Goal: Information Seeking & Learning: Learn about a topic

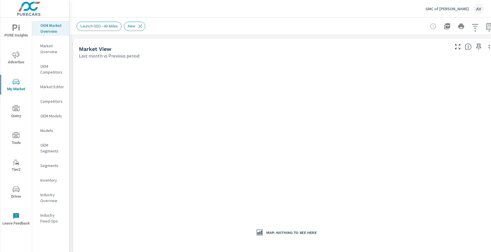
click at [165, 16] on div "GMC of Billings AV" at bounding box center [280, 8] width 407 height 17
click at [62, 30] on p "OEM Market Overview" at bounding box center [52, 29] width 24 height 12
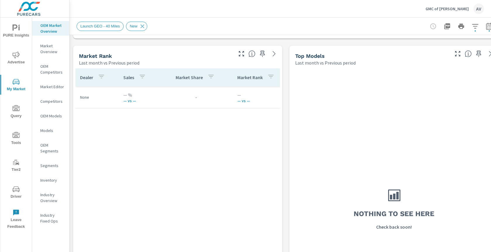
scroll to position [378, 0]
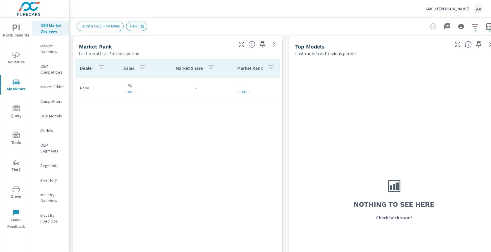
click at [144, 27] on icon at bounding box center [143, 26] width 4 height 4
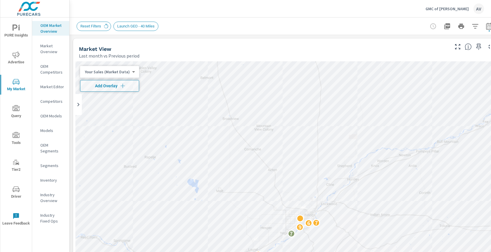
click at [75, 20] on div "Reset Filters Launch GEO - 40 Miles" at bounding box center [286, 26] width 433 height 17
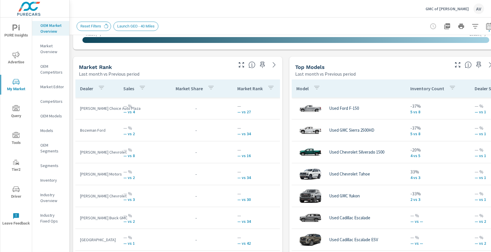
scroll to position [360, 0]
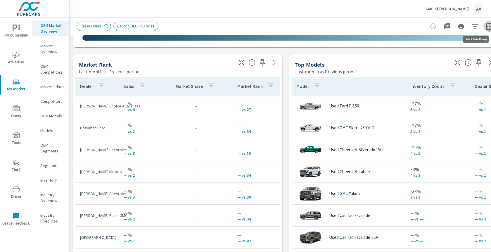
click at [489, 27] on icon "button" at bounding box center [489, 26] width 7 height 7
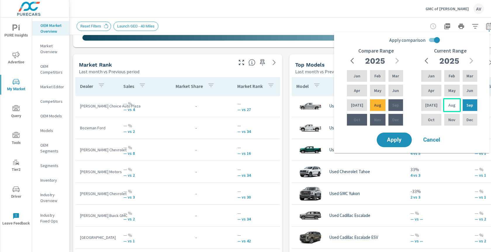
click at [449, 107] on p "Aug" at bounding box center [451, 105] width 7 height 6
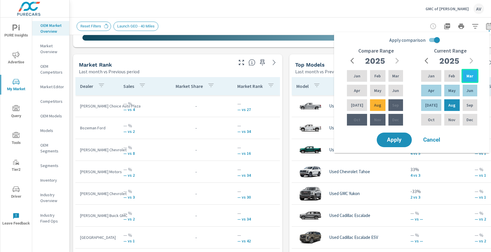
click at [469, 78] on p "Mar" at bounding box center [469, 76] width 7 height 6
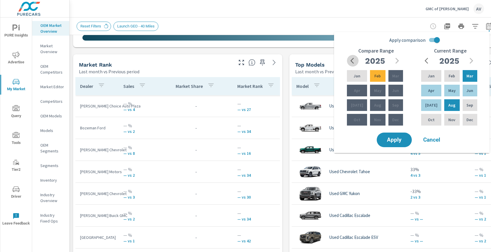
click at [354, 60] on icon "button" at bounding box center [353, 60] width 7 height 7
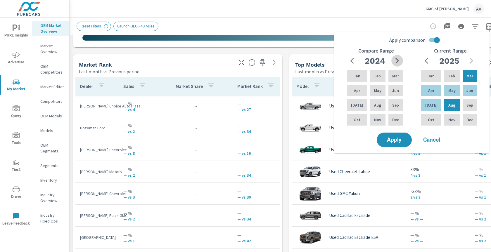
click at [395, 64] on icon "button" at bounding box center [397, 60] width 7 height 7
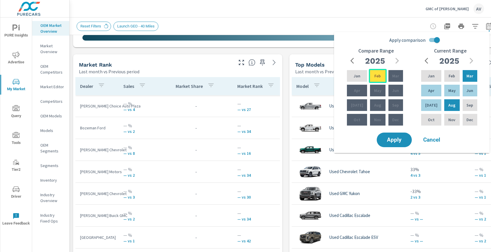
click at [375, 77] on p "Feb" at bounding box center [377, 76] width 6 height 6
click at [351, 64] on icon "button" at bounding box center [353, 60] width 7 height 7
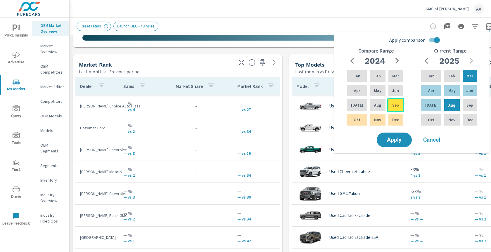
click at [398, 106] on p "Sep" at bounding box center [395, 105] width 7 height 6
click at [398, 143] on span "Apply" at bounding box center [394, 140] width 24 height 6
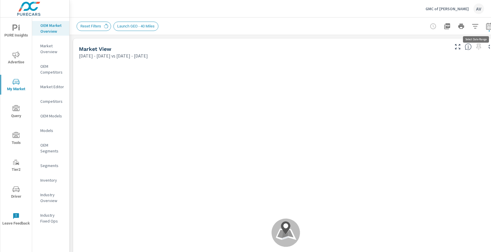
click at [488, 29] on icon "button" at bounding box center [489, 26] width 6 height 7
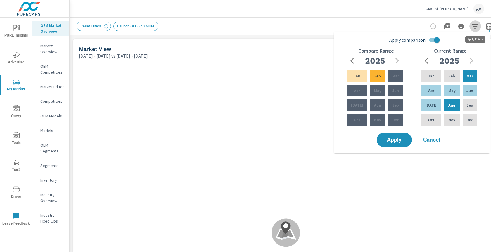
click at [475, 26] on icon "button" at bounding box center [475, 26] width 7 height 7
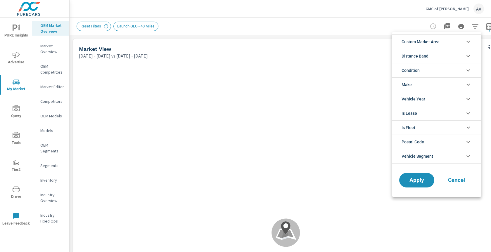
scroll to position [13, 0]
click at [489, 26] on div at bounding box center [245, 126] width 491 height 252
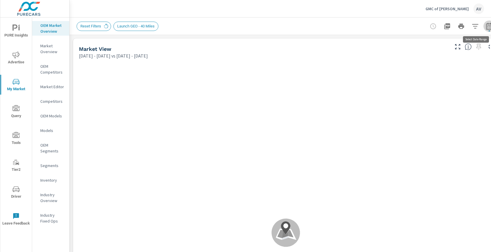
click at [487, 27] on icon "button" at bounding box center [489, 27] width 4 height 2
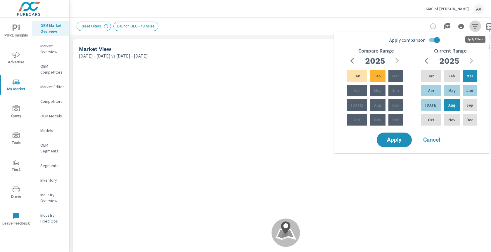
click at [474, 27] on icon "button" at bounding box center [475, 26] width 7 height 7
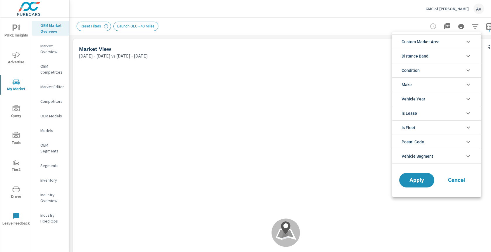
click at [429, 45] on span "Custom Market Area" at bounding box center [421, 42] width 38 height 14
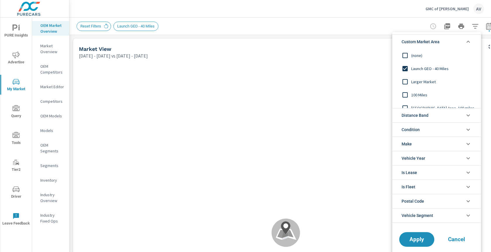
scroll to position [0, 0]
click at [424, 39] on span "Custom Market Area" at bounding box center [421, 42] width 38 height 14
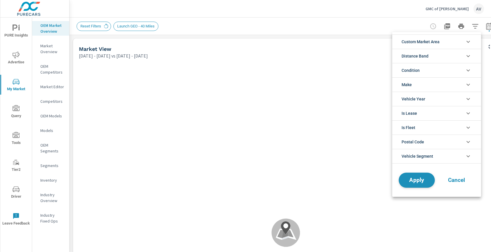
click at [416, 179] on span "Apply" at bounding box center [417, 181] width 24 height 6
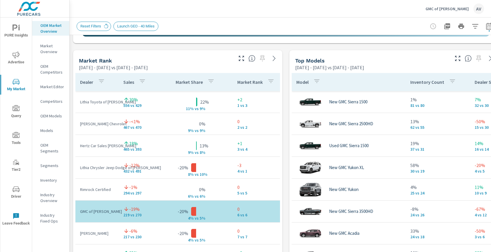
scroll to position [363, 0]
click at [284, 89] on div "Market View Mar 01, 2025 - Aug 31, 2025 vs Sep 01, 2024 - Feb 28, 2025 ← Move l…" at bounding box center [286, 172] width 433 height 1001
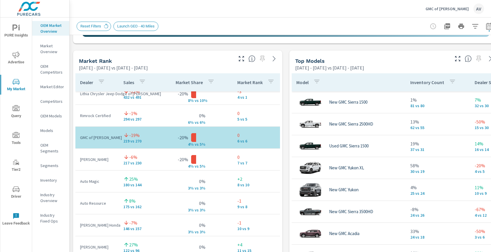
scroll to position [75, 0]
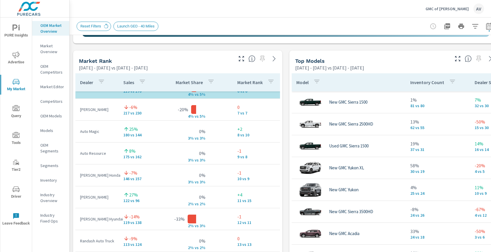
scroll to position [118, 0]
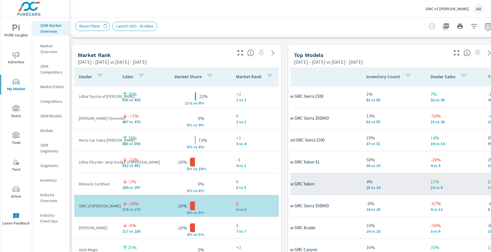
scroll to position [0, 44]
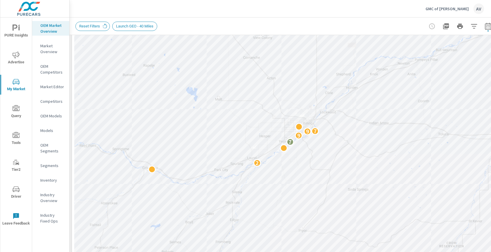
scroll to position [91, 1]
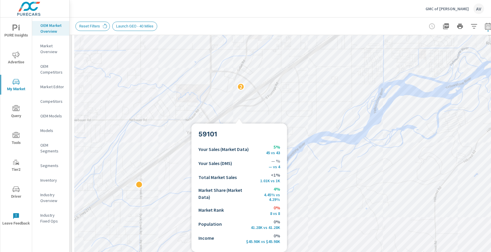
drag, startPoint x: 241, startPoint y: 86, endPoint x: 239, endPoint y: 125, distance: 38.9
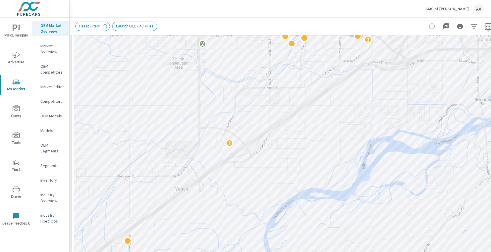
drag, startPoint x: 261, startPoint y: 70, endPoint x: 248, endPoint y: 129, distance: 61.3
click at [248, 129] on div "2 2 2 2 3" at bounding box center [284, 132] width 421 height 325
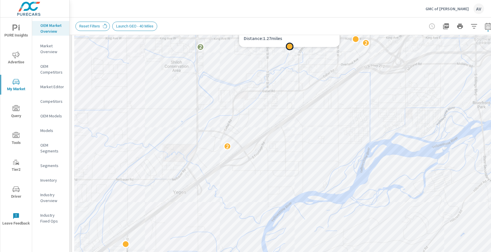
click at [289, 46] on div at bounding box center [290, 47] width 8 height 8
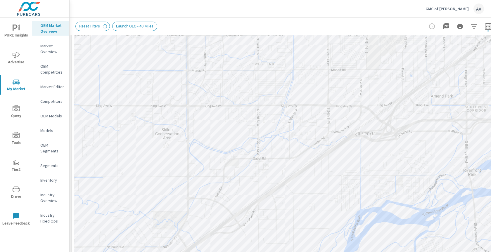
drag, startPoint x: 289, startPoint y: 71, endPoint x: 278, endPoint y: 165, distance: 95.3
click at [278, 165] on div "2 2 2 2 3" at bounding box center [284, 132] width 421 height 325
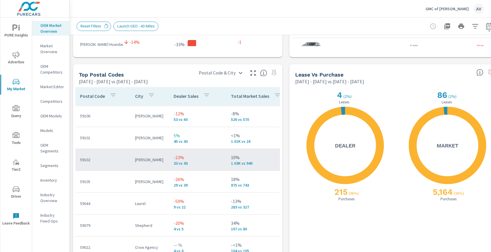
click at [108, 162] on p "59102" at bounding box center [103, 160] width 46 height 6
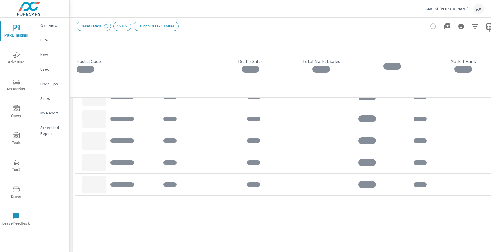
scroll to position [468, 0]
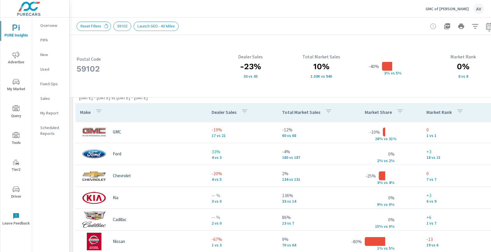
scroll to position [381, 0]
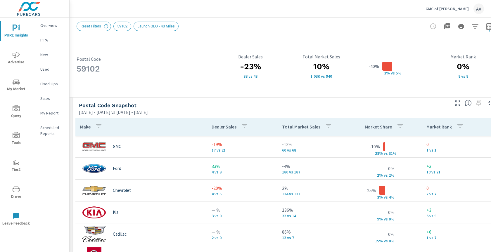
click at [71, 126] on div "59102 Postal Code -23% 33 vs 43 Dealer Sales 10% 1.03K vs 940 Total Market Sale…" at bounding box center [286, 29] width 433 height 751
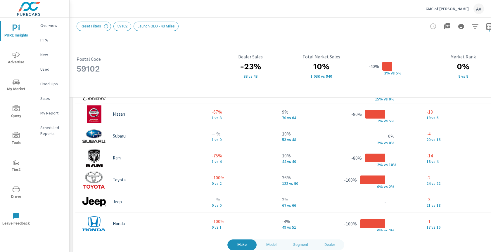
scroll to position [533, 0]
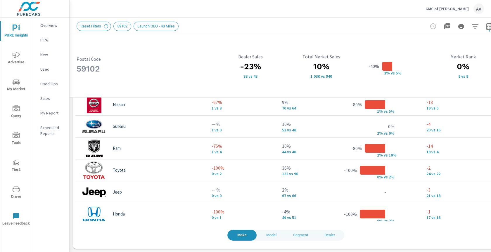
click at [269, 238] on span "Model" at bounding box center [271, 235] width 22 height 7
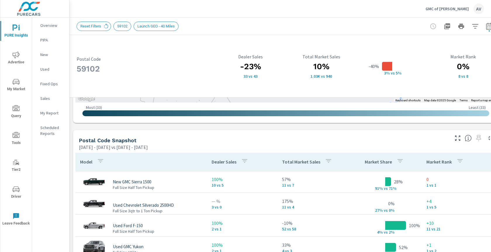
scroll to position [346, 0]
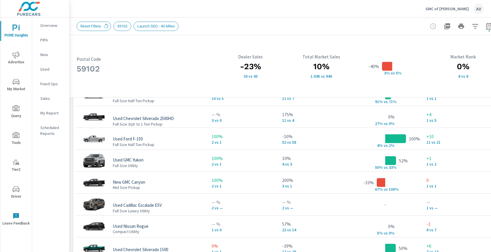
scroll to position [435, 0]
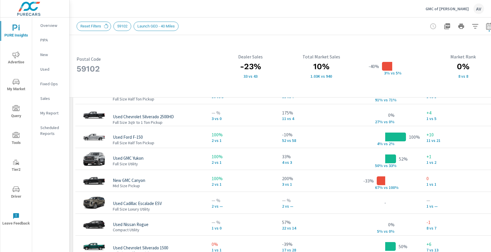
click at [171, 70] on h3 "59102" at bounding box center [144, 69] width 135 height 10
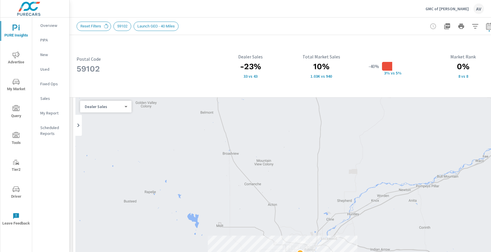
scroll to position [0, 0]
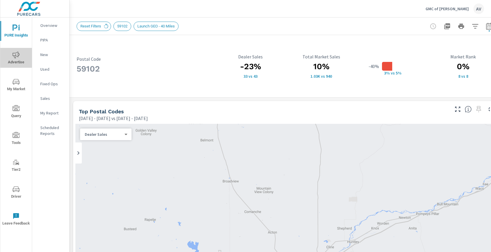
click at [21, 52] on span "Advertise" at bounding box center [16, 58] width 28 height 14
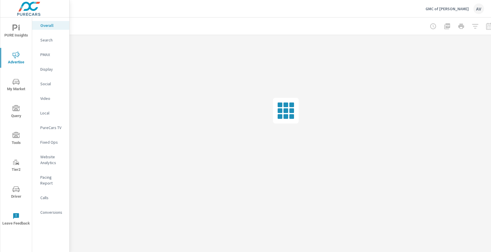
click at [21, 37] on span "PURE Insights" at bounding box center [16, 32] width 28 height 14
click at [50, 110] on p "My Report" at bounding box center [52, 113] width 24 height 6
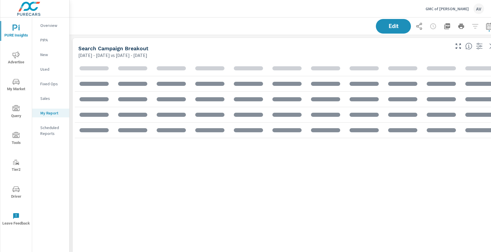
scroll to position [743, 433]
click at [488, 29] on icon "button" at bounding box center [489, 26] width 6 height 7
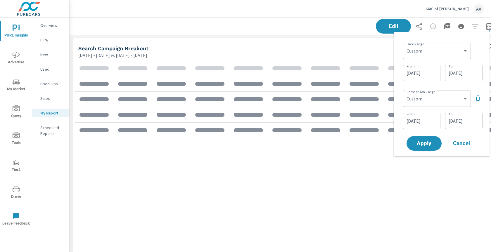
click at [476, 96] on icon "button" at bounding box center [477, 98] width 7 height 7
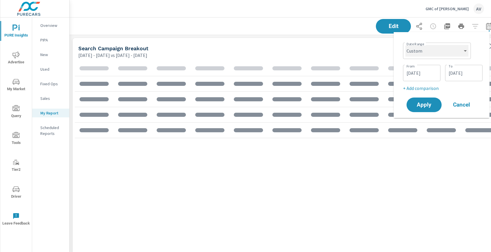
click at [447, 52] on select "Custom Yesterday Last week Last 7 days Last 14 days Last 30 days Last 45 days L…" at bounding box center [436, 51] width 63 height 12
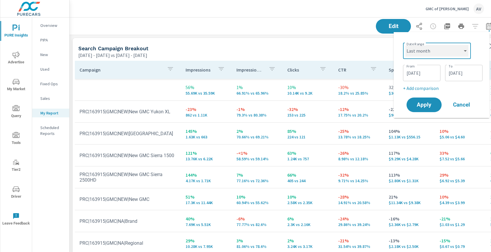
click at [405, 45] on select "Custom Yesterday Last week Last 7 days Last 14 days Last 30 days Last 45 days L…" at bounding box center [436, 51] width 63 height 12
select select "Last month"
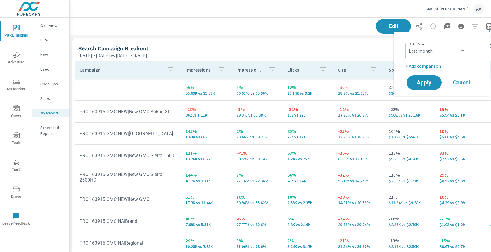
click at [428, 61] on div "Date Range Custom Yesterday Last week Last 7 days Last 14 days Last 30 days Las…" at bounding box center [442, 54] width 75 height 29
click at [426, 63] on p "+ Add comparison" at bounding box center [442, 66] width 75 height 7
select select "Previous period"
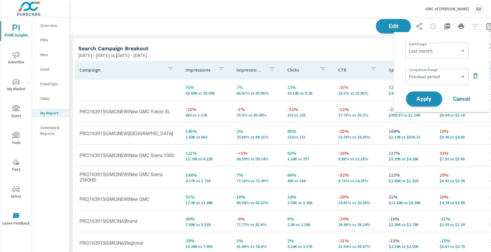
click at [426, 97] on span "Apply" at bounding box center [424, 99] width 24 height 6
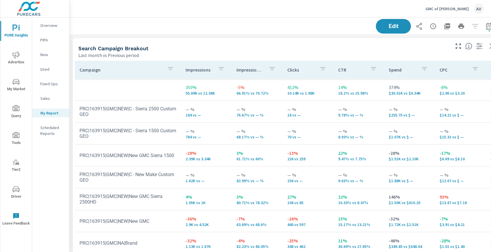
click at [296, 46] on div "Search Campaign Breakout" at bounding box center [263, 48] width 371 height 7
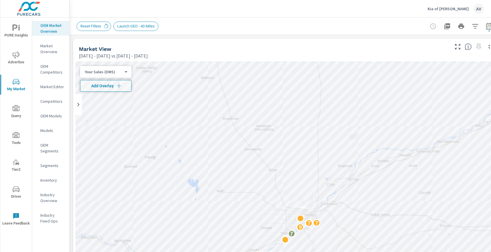
scroll to position [377, 0]
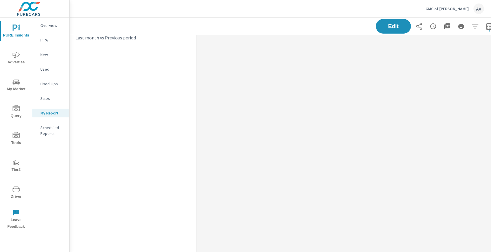
scroll to position [743, 433]
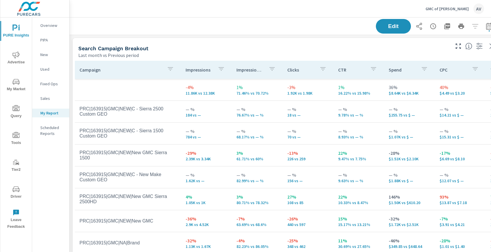
click at [306, 45] on div "Search Campaign Breakout" at bounding box center [263, 48] width 371 height 7
click at [490, 25] on icon "button" at bounding box center [489, 26] width 7 height 7
select select "Last month"
select select "Previous period"
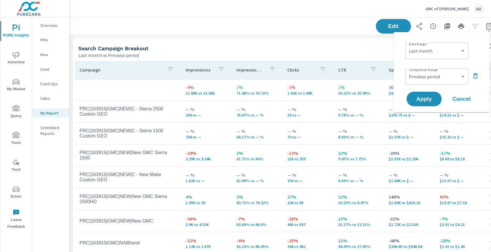
click at [342, 50] on div "Search Campaign Breakout" at bounding box center [263, 48] width 371 height 7
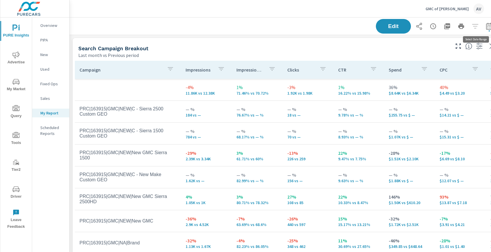
click at [488, 27] on icon "button" at bounding box center [489, 26] width 7 height 7
select select "Last month"
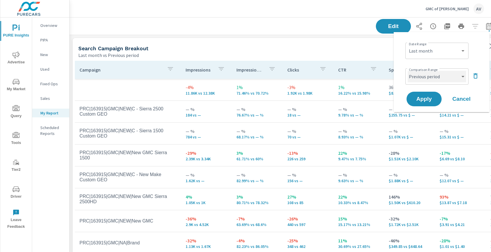
click at [454, 75] on select "Custom Previous period Previous month Previous year" at bounding box center [437, 77] width 58 height 12
click at [408, 71] on select "Custom Previous period Previous month Previous year" at bounding box center [437, 77] width 58 height 12
select select "Previous month"
click at [424, 97] on span "Apply" at bounding box center [424, 99] width 24 height 6
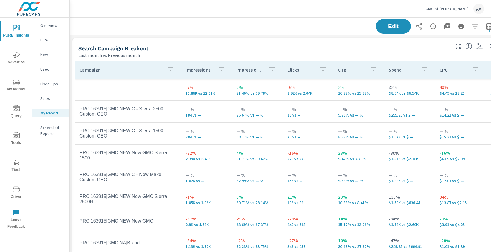
scroll to position [743, 433]
click at [489, 28] on icon "button" at bounding box center [489, 27] width 4 height 2
select select "Last month"
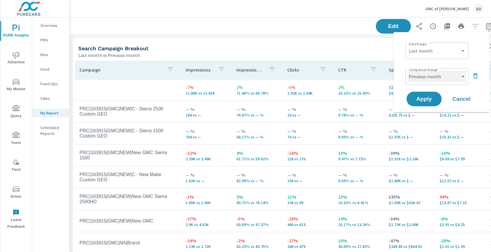
click at [437, 77] on select "Custom Previous period Previous month Previous year" at bounding box center [437, 77] width 58 height 12
click at [408, 71] on select "Custom Previous period Previous month Previous year" at bounding box center [437, 77] width 58 height 12
select select "Previous period"
click at [423, 102] on span "Apply" at bounding box center [424, 99] width 24 height 6
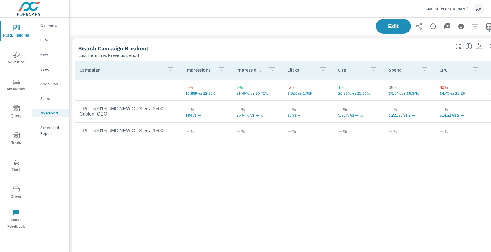
scroll to position [743, 433]
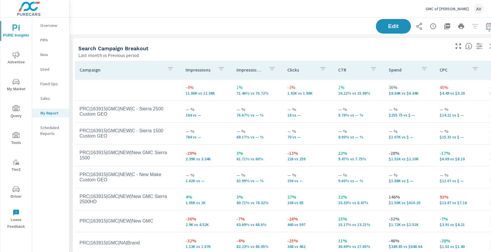
scroll to position [743, 433]
click at [449, 26] on icon "button" at bounding box center [447, 26] width 7 height 7
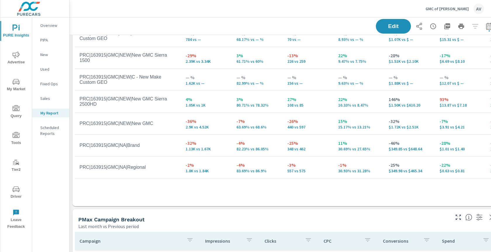
scroll to position [98, 0]
click at [376, 227] on div "Last month vs Previous period" at bounding box center [263, 225] width 371 height 7
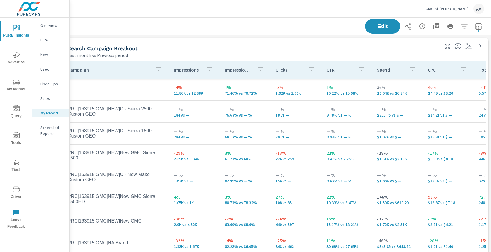
scroll to position [0, 0]
click at [233, 52] on div "Last month vs Previous period" at bounding box center [253, 55] width 371 height 7
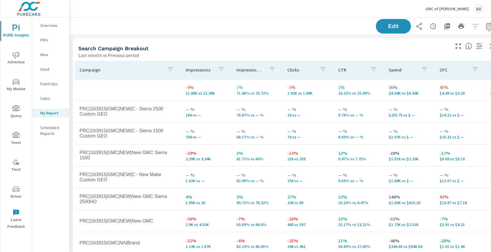
click at [204, 46] on div "Search Campaign Breakout" at bounding box center [263, 48] width 371 height 7
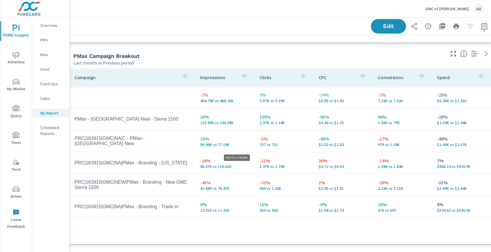
scroll to position [252, 5]
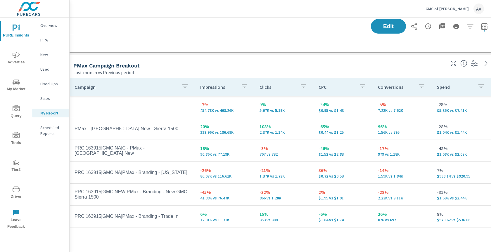
click at [227, 69] on div "Last month vs Previous period" at bounding box center [258, 72] width 371 height 7
click at [485, 27] on icon "button" at bounding box center [484, 26] width 7 height 7
select select "Last month"
select select "Previous period"
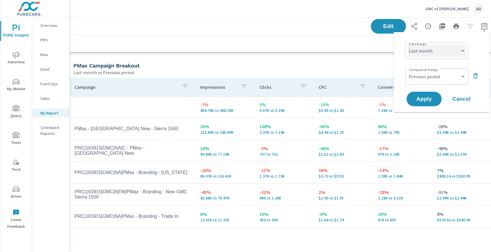
click at [435, 49] on select "Custom Yesterday Last week Last 7 days Last 14 days Last 30 days Last 45 days L…" at bounding box center [437, 51] width 58 height 12
click at [408, 45] on select "Custom Yesterday Last week Last 7 days Last 14 days Last 30 days Last 45 days L…" at bounding box center [437, 51] width 58 height 12
select select "custom"
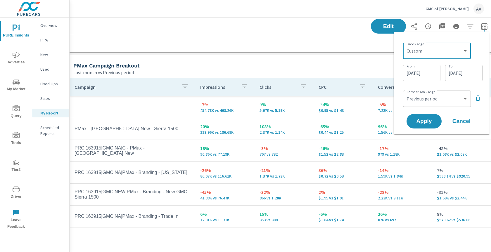
click at [423, 75] on input "09/01/2025" at bounding box center [421, 73] width 33 height 12
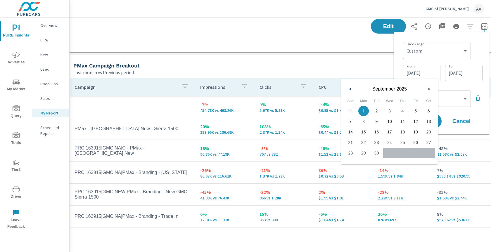
click at [348, 90] on button "button" at bounding box center [350, 89] width 7 height 7
click at [416, 110] on span "1" at bounding box center [415, 111] width 13 height 8
type input "08/01/2025"
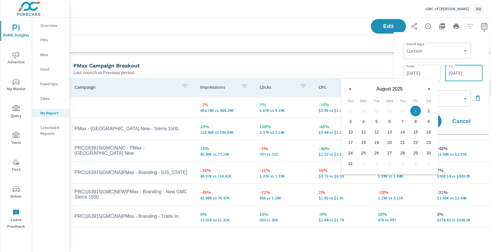
click at [453, 78] on input "09/30/2025" at bounding box center [463, 73] width 33 height 12
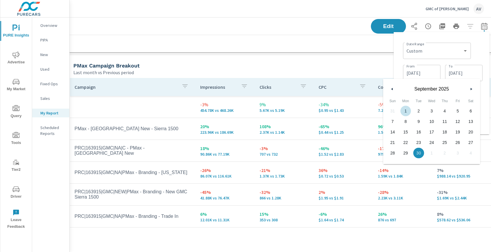
click at [393, 87] on button "button" at bounding box center [392, 89] width 7 height 7
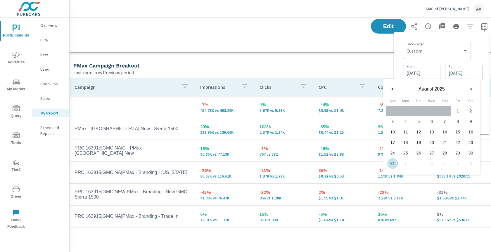
click at [388, 166] on span "31" at bounding box center [392, 164] width 13 height 8
type input "08/31/2025"
click at [483, 47] on div "Date Range Custom Yesterday Last week Last 7 days Last 14 days Last 30 days Las…" at bounding box center [441, 83] width 87 height 93
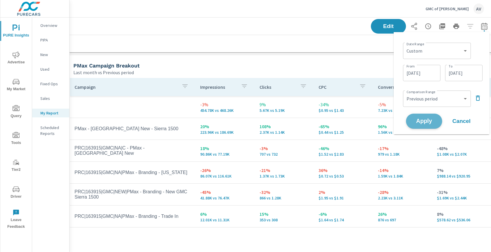
click at [431, 119] on span "Apply" at bounding box center [424, 122] width 24 height 6
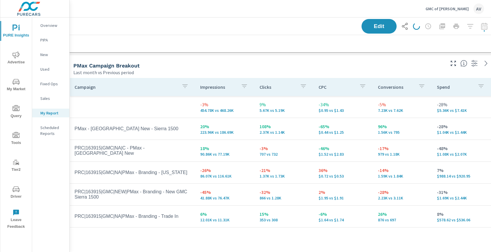
scroll to position [0, 5]
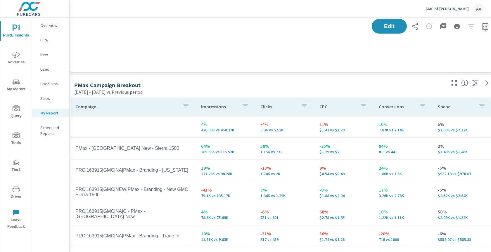
scroll to position [233, 4]
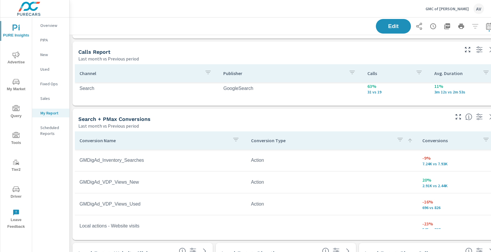
scroll to position [9, 0]
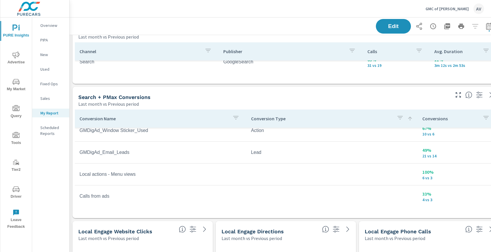
scroll to position [525, 0]
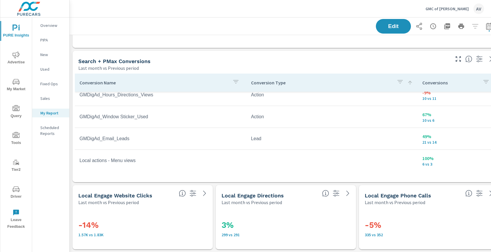
scroll to position [291, 0]
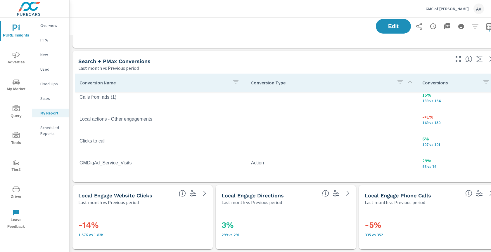
scroll to position [136, 0]
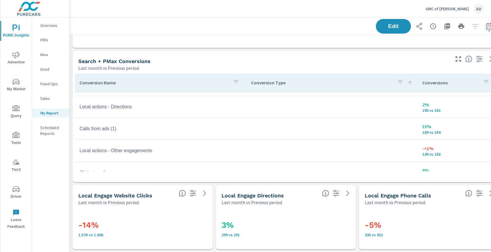
scroll to position [103, 0]
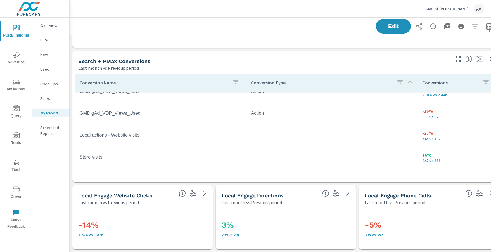
scroll to position [34, 0]
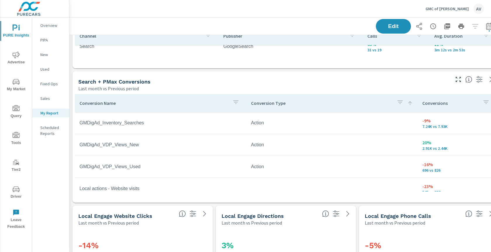
scroll to position [503, 0]
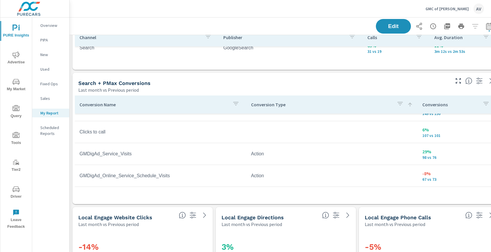
scroll to position [169, 0]
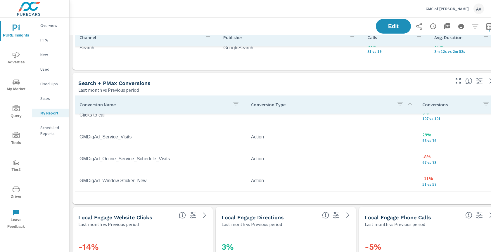
scroll to position [185, 0]
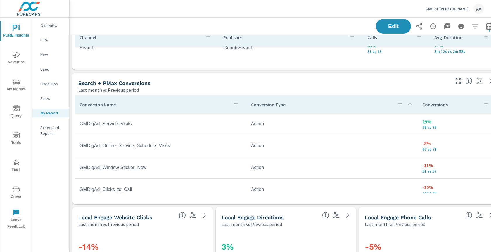
scroll to position [199, 0]
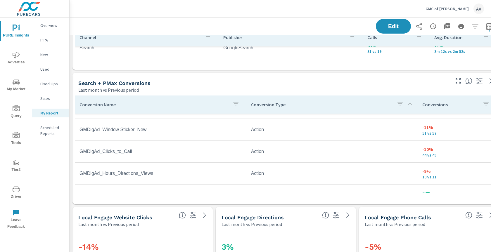
scroll to position [237, 0]
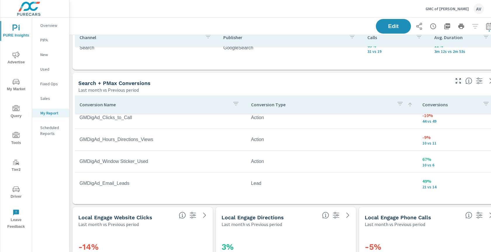
scroll to position [272, 0]
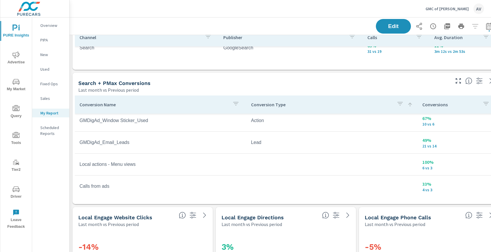
scroll to position [315, 0]
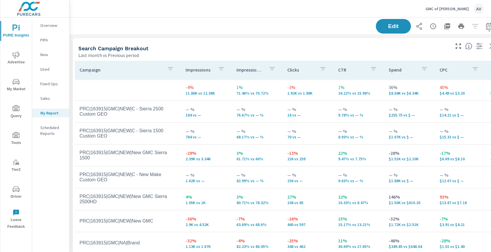
click at [261, 41] on div "Search Campaign Breakout Last month vs Previous period" at bounding box center [261, 48] width 379 height 21
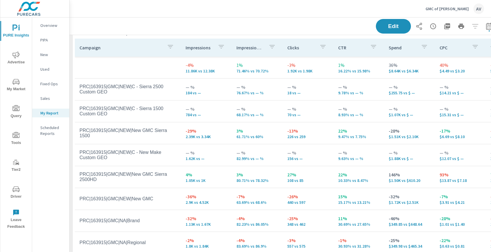
scroll to position [23, 0]
click at [488, 27] on icon "button" at bounding box center [489, 26] width 7 height 7
select select "Last month"
select select "Previous period"
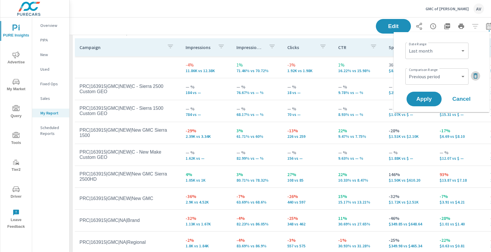
click at [476, 76] on icon "button" at bounding box center [475, 75] width 7 height 7
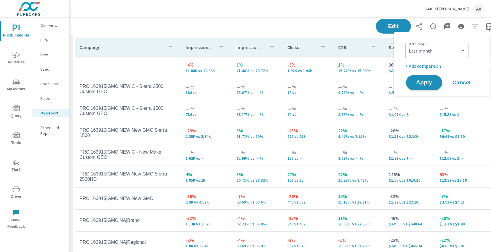
click at [431, 84] on span "Apply" at bounding box center [424, 83] width 24 height 6
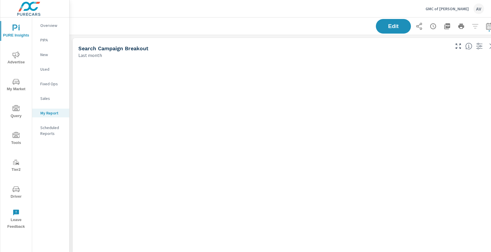
scroll to position [743, 433]
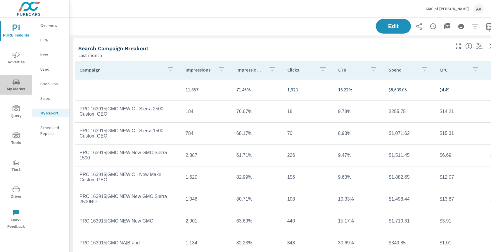
click at [19, 87] on span "My Market" at bounding box center [16, 85] width 28 height 14
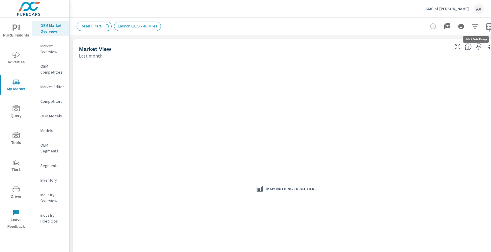
click at [487, 25] on icon "button" at bounding box center [489, 26] width 7 height 7
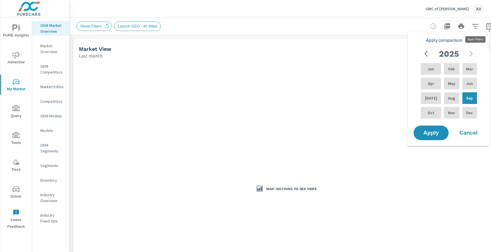
click at [474, 29] on icon "button" at bounding box center [475, 26] width 7 height 7
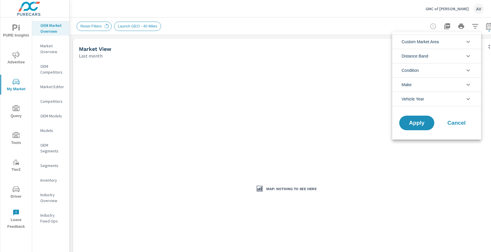
scroll to position [13, 0]
click at [483, 27] on div at bounding box center [245, 126] width 491 height 252
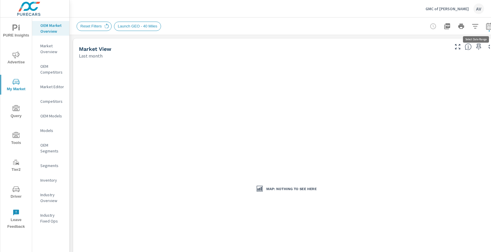
click at [488, 30] on icon "button" at bounding box center [489, 26] width 6 height 7
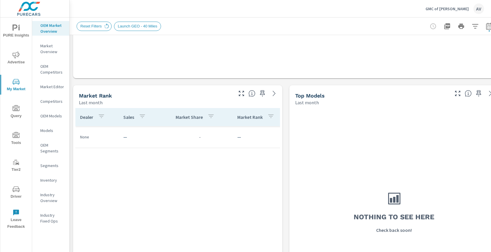
scroll to position [241, 0]
click at [486, 28] on icon "button" at bounding box center [489, 26] width 7 height 7
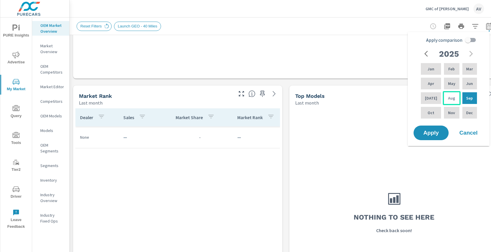
click at [448, 99] on p "Aug" at bounding box center [451, 98] width 7 height 6
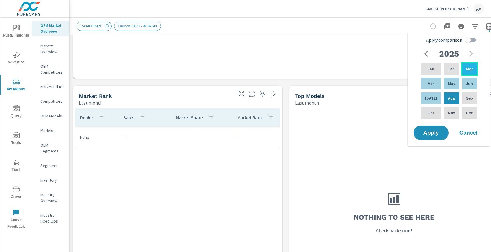
click at [469, 73] on div "Mar" at bounding box center [469, 69] width 17 height 14
click at [469, 40] on input "Apply comparison" at bounding box center [467, 39] width 33 height 11
checkbox input "true"
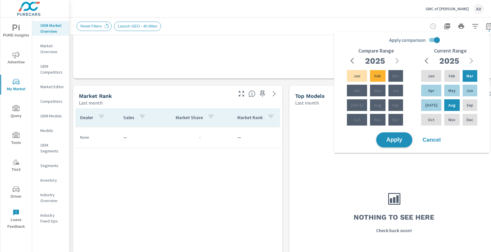
click at [391, 135] on button "Apply" at bounding box center [394, 139] width 36 height 15
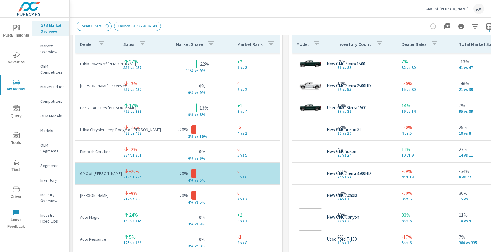
scroll to position [44, 0]
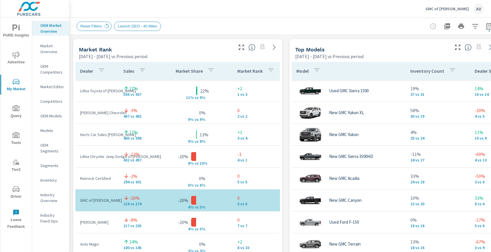
scroll to position [376, 0]
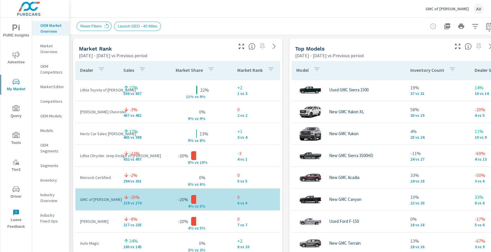
click at [96, 115] on td "[PERSON_NAME] Chevrolet" at bounding box center [96, 111] width 43 height 15
click at [71, 99] on div "Market View [DATE] - [DATE] vs Previous period 2 2 2 3 4 2 2 3 3 3 Most ( 53 ) …" at bounding box center [286, 159] width 433 height 1001
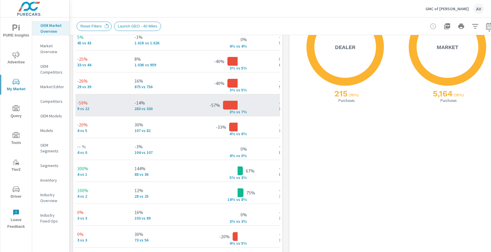
scroll to position [0, 97]
click at [244, 107] on td "-57% 3% v s 7%" at bounding box center [237, 105] width 73 height 9
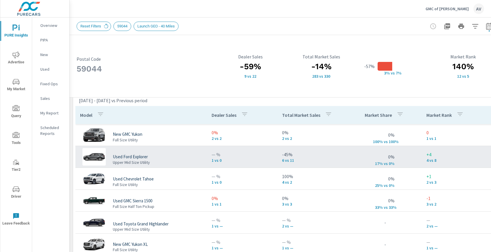
scroll to position [395, 0]
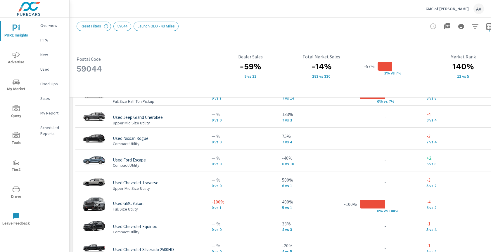
scroll to position [533, 0]
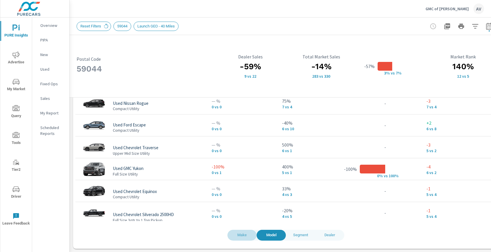
click at [246, 232] on span "Make" at bounding box center [242, 235] width 22 height 7
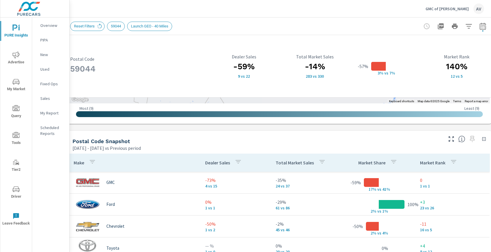
scroll to position [345, 0]
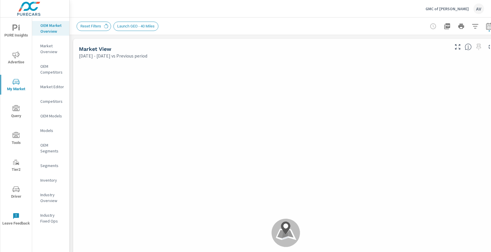
scroll to position [44, 0]
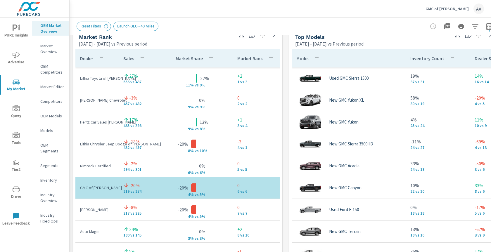
scroll to position [388, 0]
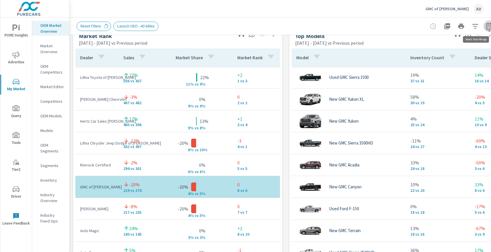
click at [487, 26] on icon "button" at bounding box center [489, 26] width 7 height 7
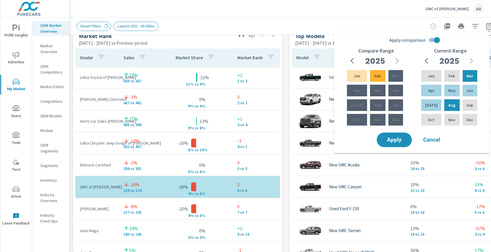
click at [487, 26] on icon "button" at bounding box center [489, 26] width 7 height 7
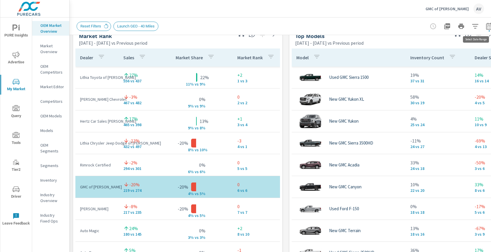
click at [487, 27] on icon "button" at bounding box center [489, 26] width 7 height 7
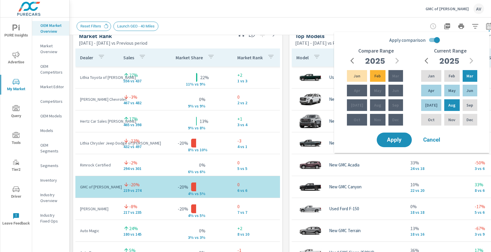
click at [353, 61] on icon "button" at bounding box center [353, 60] width 7 height 7
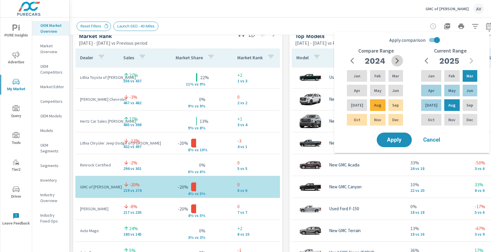
click at [398, 61] on icon "button" at bounding box center [397, 61] width 4 height 6
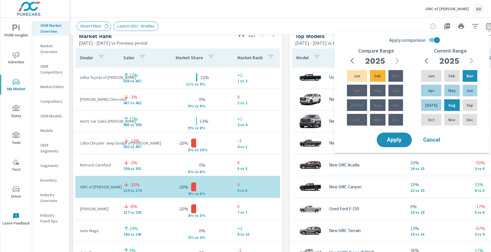
click at [430, 135] on button "Cancel" at bounding box center [431, 140] width 35 height 15
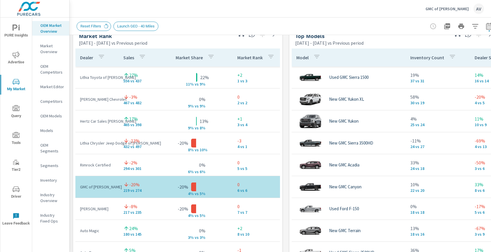
click at [286, 46] on div "Market View Mar 01, 2025 - Aug 31, 2025 vs Previous period ← Move left → Move r…" at bounding box center [286, 147] width 433 height 1001
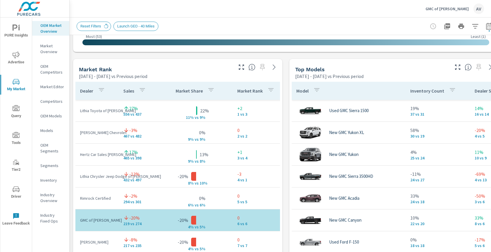
scroll to position [354, 0]
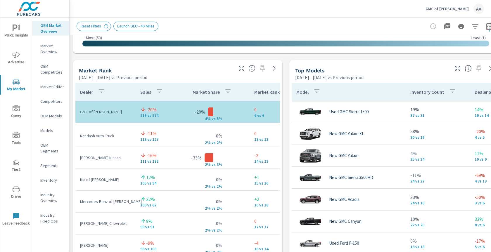
scroll to position [243, 0]
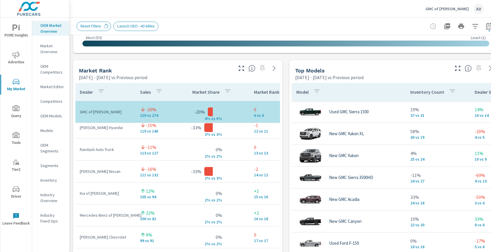
scroll to position [13, 0]
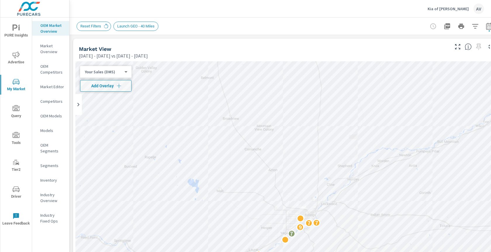
scroll to position [377, 0]
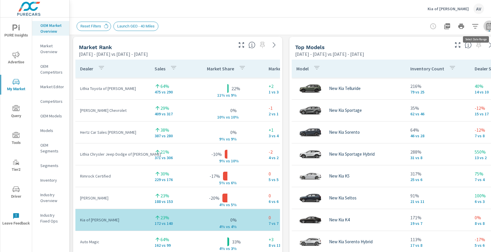
click at [488, 28] on icon "button" at bounding box center [489, 27] width 4 height 2
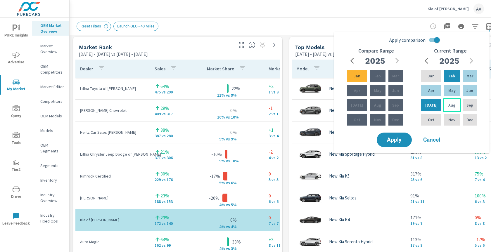
click at [443, 106] on div "Aug" at bounding box center [452, 105] width 18 height 14
click at [465, 79] on div "Mar" at bounding box center [470, 76] width 17 height 14
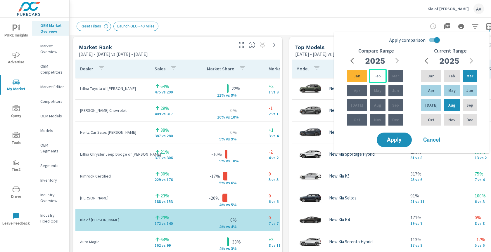
click at [377, 75] on p "Feb" at bounding box center [377, 76] width 6 height 6
click at [351, 61] on icon "button" at bounding box center [352, 61] width 4 height 6
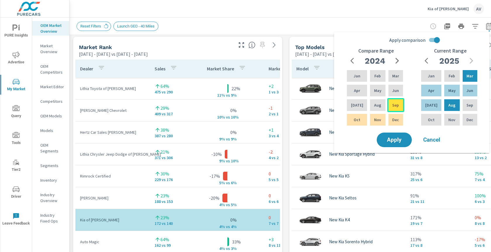
click at [398, 107] on p "Sep" at bounding box center [395, 105] width 7 height 6
click at [393, 141] on span "Apply" at bounding box center [394, 140] width 24 height 6
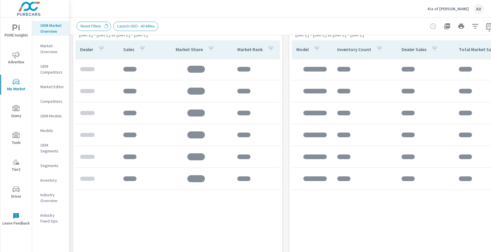
scroll to position [397, 0]
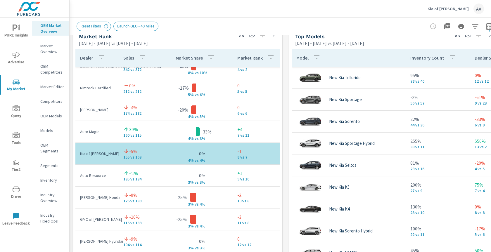
scroll to position [81, 0]
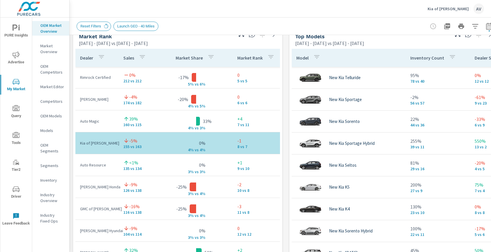
scroll to position [91, 0]
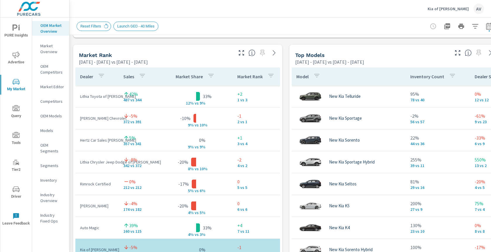
scroll to position [369, 0]
click at [285, 128] on div "Market View Mar 01, 2025 - Aug 31, 2025 vs Sep 01, 2024 - Feb 28, 2025 ← Move l…" at bounding box center [286, 166] width 433 height 1001
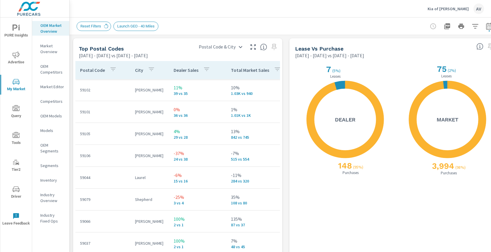
scroll to position [692, 0]
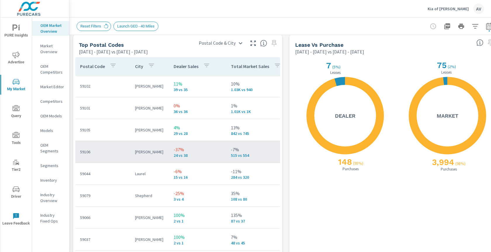
click at [230, 148] on td "-7% 515 vs 554" at bounding box center [261, 151] width 71 height 21
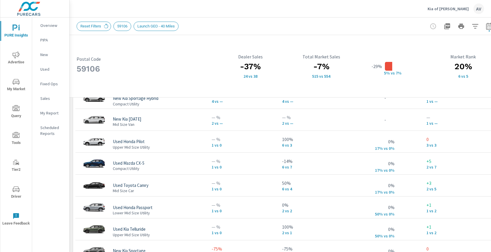
scroll to position [459, 0]
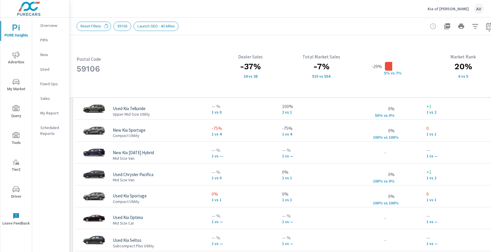
scroll to position [116, 0]
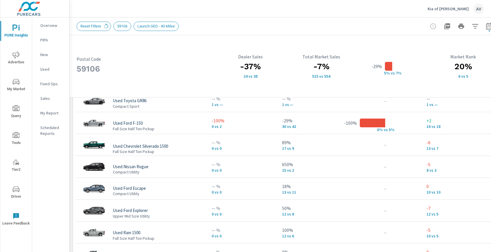
scroll to position [297, 0]
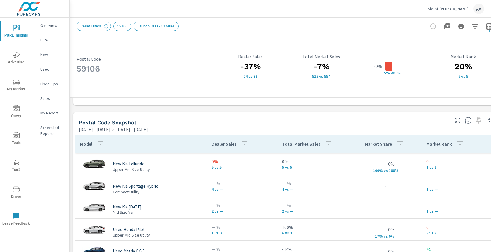
scroll to position [367, 0]
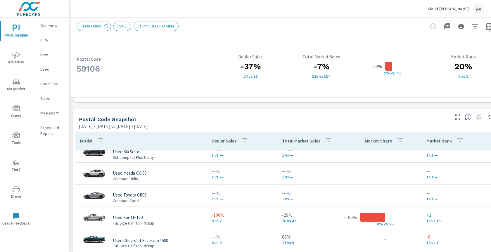
scroll to position [86, 0]
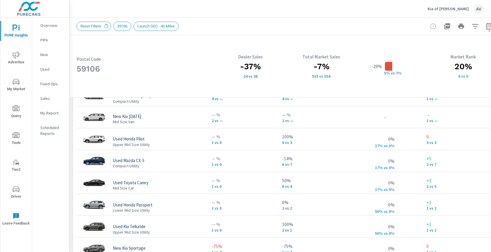
scroll to position [533, 0]
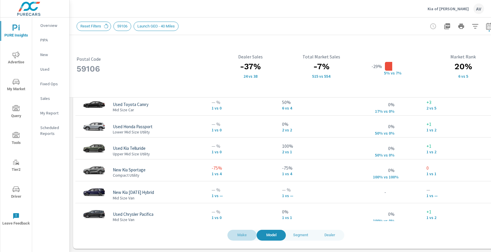
click at [249, 234] on span "Make" at bounding box center [242, 235] width 22 height 7
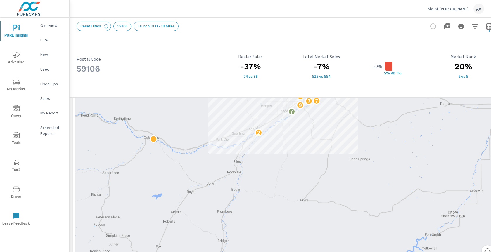
scroll to position [183, 0]
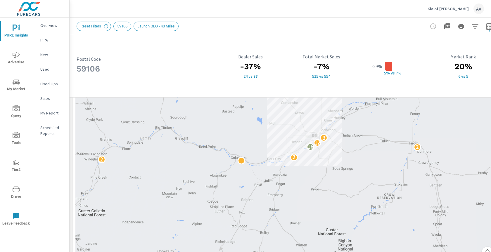
click at [70, 125] on div "59106 Postal Code -37% 24 vs 38 Dealer Sales -7% 515 vs 554 Total Market Sales …" at bounding box center [286, 227] width 433 height 751
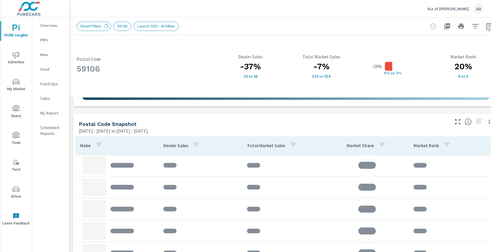
scroll to position [371, 0]
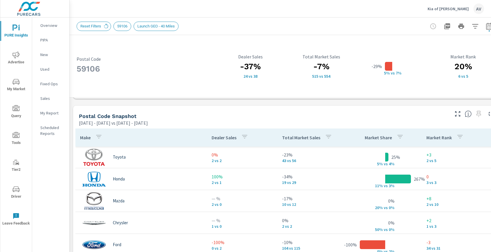
scroll to position [28, 0]
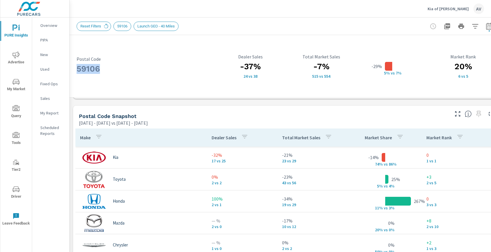
drag, startPoint x: 100, startPoint y: 68, endPoint x: 73, endPoint y: 68, distance: 26.9
click at [73, 68] on div "59106 Postal Code -37% 24 vs 38 Dealer Sales -7% 515 vs 554 Total Market Sales …" at bounding box center [286, 66] width 426 height 55
copy h3 "59106"
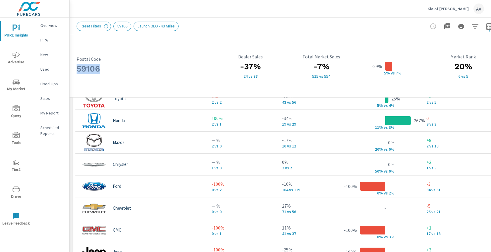
scroll to position [452, 0]
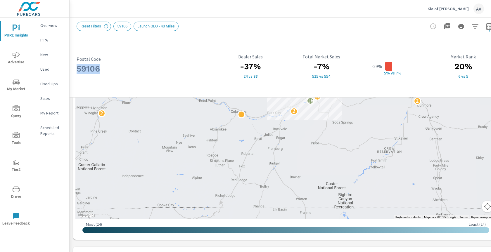
scroll to position [229, 0]
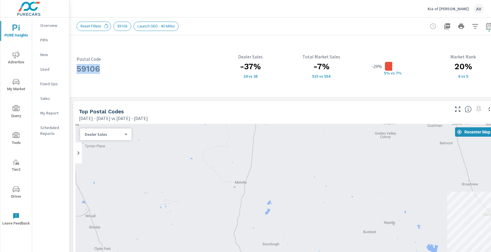
scroll to position [0, 11]
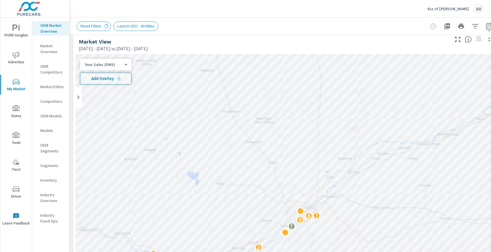
scroll to position [10, 0]
click at [490, 28] on icon "button" at bounding box center [489, 26] width 7 height 7
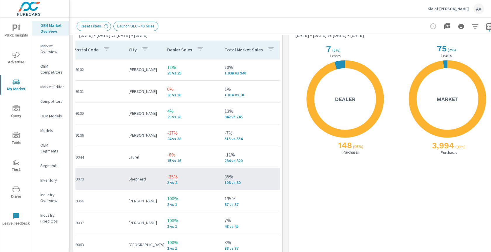
scroll to position [0, 6]
click at [172, 183] on p "3 vs 4" at bounding box center [192, 182] width 48 height 5
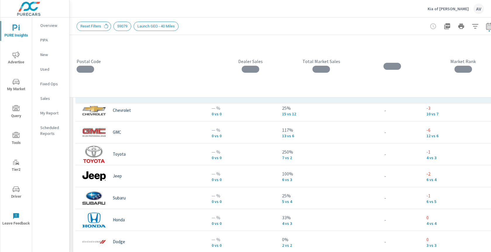
scroll to position [70, 0]
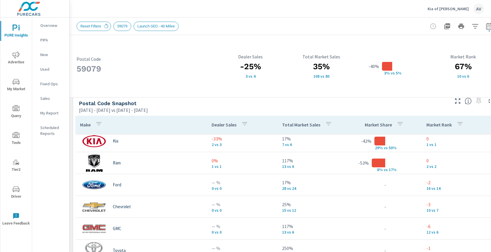
scroll to position [5, 0]
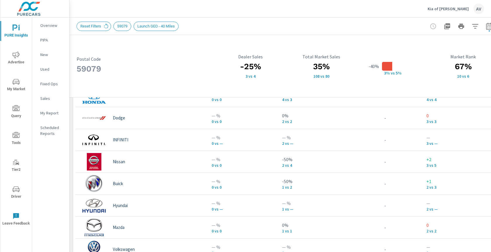
scroll to position [501, 0]
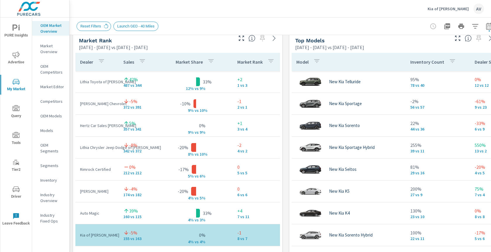
scroll to position [381, 0]
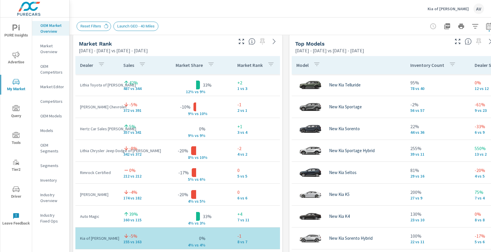
click at [70, 58] on div "Market View Mar 01, 2025 - Aug 31, 2025 vs Sep 01, 2024 - Feb 28, 2025 ← Move l…" at bounding box center [286, 155] width 433 height 1001
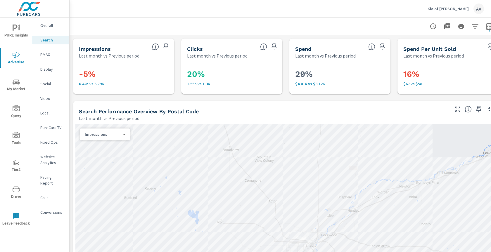
scroll to position [138, 0]
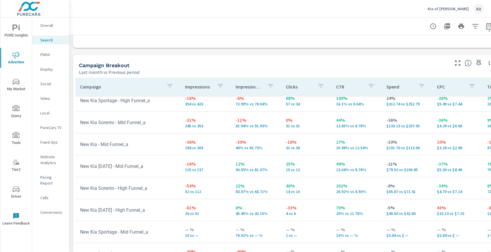
click at [49, 27] on p "Overall" at bounding box center [52, 26] width 24 height 6
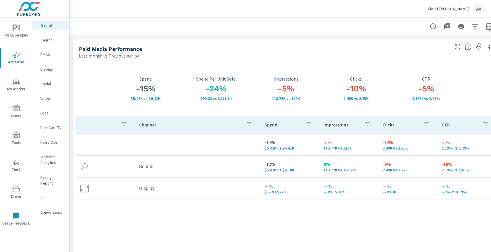
click at [20, 32] on span "PURE Insights" at bounding box center [16, 32] width 28 height 14
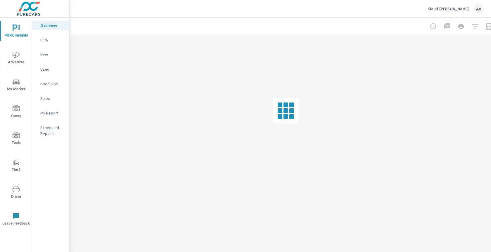
click at [53, 113] on p "My Report" at bounding box center [52, 113] width 24 height 6
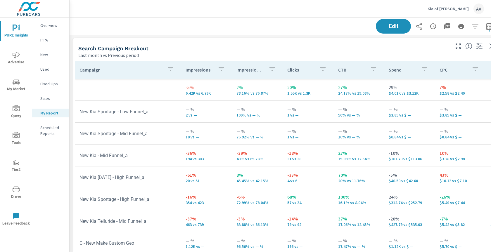
scroll to position [753, 443]
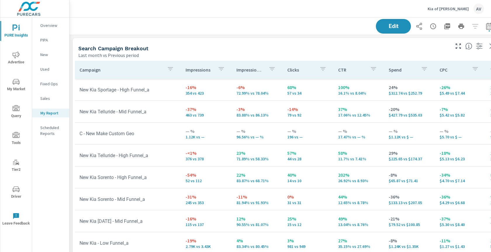
click at [360, 53] on div "Last month vs Previous period" at bounding box center [263, 55] width 371 height 7
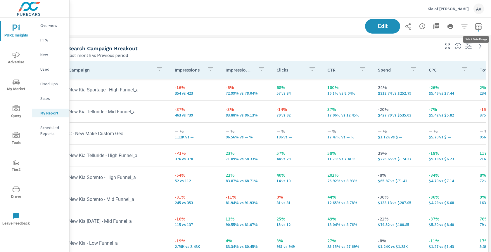
click at [477, 26] on icon "button" at bounding box center [478, 27] width 4 height 2
select select "Last month"
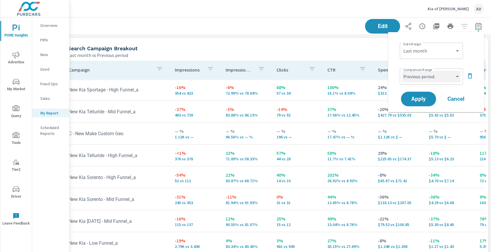
click at [426, 77] on select "Custom Previous period Previous month Previous year" at bounding box center [431, 77] width 58 height 12
click at [402, 71] on select "Custom Previous period Previous month Previous year" at bounding box center [431, 77] width 58 height 12
select select "Previous month"
click at [416, 98] on span "Apply" at bounding box center [419, 99] width 24 height 6
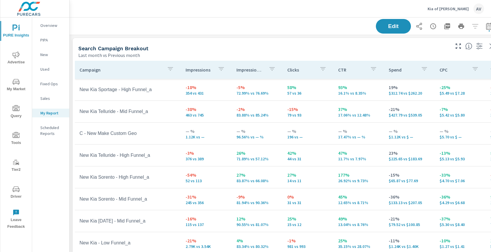
scroll to position [0, 11]
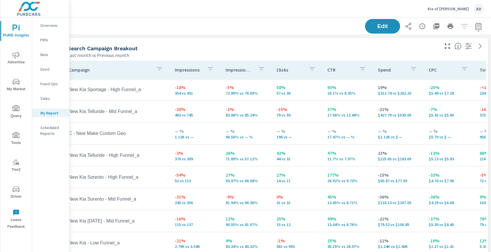
click at [479, 24] on icon "button" at bounding box center [478, 26] width 6 height 7
select select "Last month"
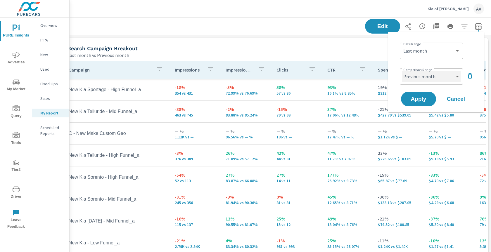
click at [431, 77] on select "Custom Previous period Previous month Previous year" at bounding box center [431, 77] width 58 height 12
click at [402, 71] on select "Custom Previous period Previous month Previous year" at bounding box center [431, 77] width 58 height 12
select select "Previous period"
click at [421, 102] on button "Apply" at bounding box center [418, 98] width 36 height 15
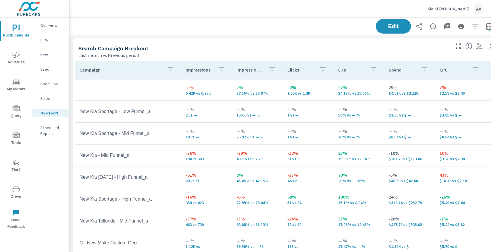
scroll to position [743, 433]
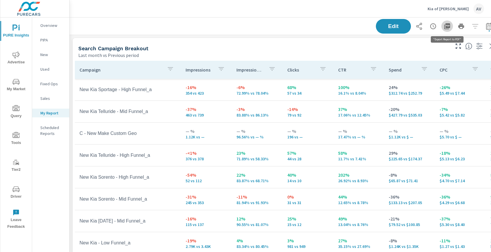
click at [450, 27] on icon "button" at bounding box center [447, 26] width 6 height 6
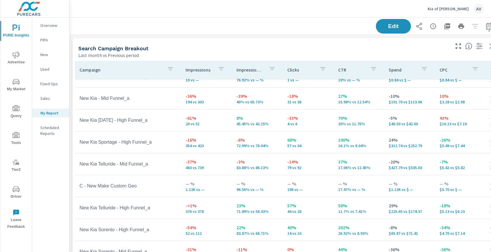
scroll to position [13, 0]
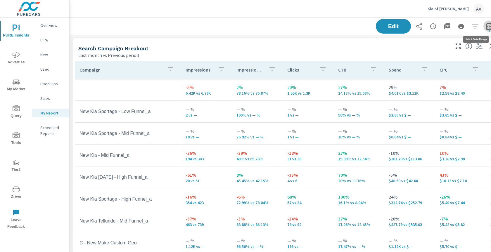
click at [485, 27] on button "button" at bounding box center [489, 26] width 12 height 12
select select "Last month"
select select "Previous period"
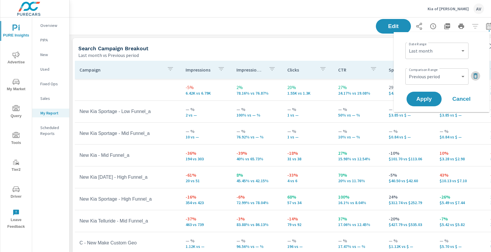
click at [478, 75] on icon "button" at bounding box center [475, 75] width 7 height 7
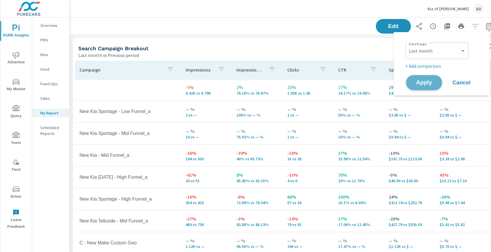
click at [428, 81] on span "Apply" at bounding box center [424, 83] width 24 height 6
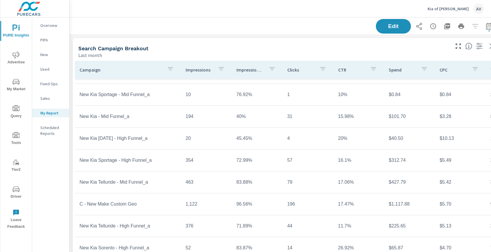
scroll to position [43, 0]
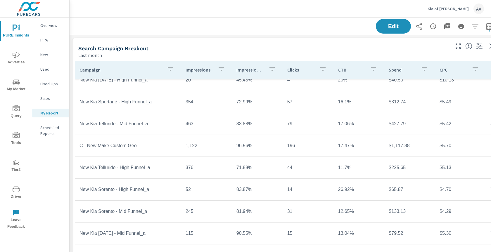
scroll to position [98, 0]
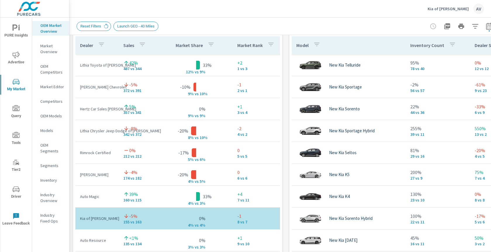
scroll to position [401, 0]
click at [71, 72] on div "Market View Mar 01, 2025 - Aug 31, 2025 vs Sep 01, 2024 - Feb 28, 2025 ← Move l…" at bounding box center [286, 134] width 433 height 1001
click at [51, 197] on p "Industry Overview" at bounding box center [52, 198] width 24 height 12
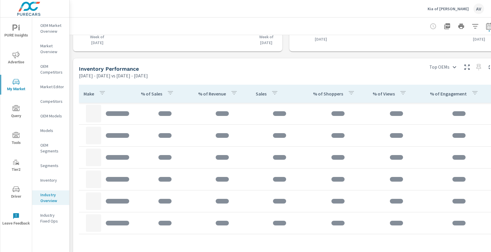
scroll to position [234, 0]
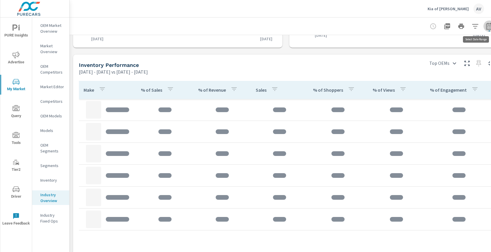
click at [485, 29] on button "button" at bounding box center [489, 26] width 12 height 12
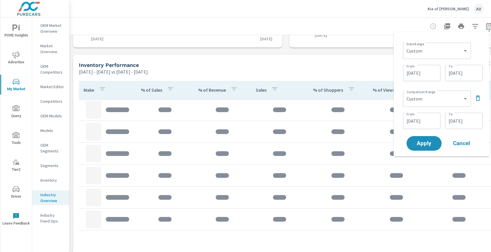
click at [479, 100] on icon "button" at bounding box center [477, 98] width 7 height 7
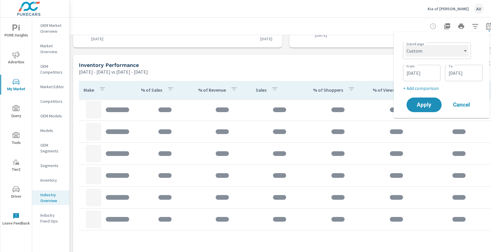
click at [464, 53] on select "Custom Yesterday Last week Last 7 days Last 14 days Last 30 days Last 45 days L…" at bounding box center [436, 51] width 63 height 12
click at [405, 45] on select "Custom Yesterday Last week Last 7 days Last 14 days Last 30 days Last 45 days L…" at bounding box center [436, 51] width 63 height 12
select select "Last month"
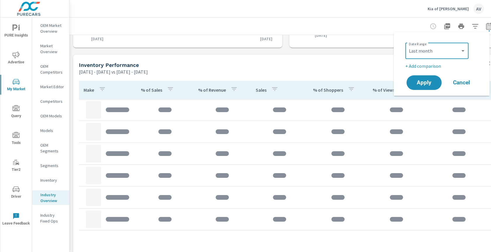
click at [425, 67] on p "+ Add comparison" at bounding box center [442, 66] width 75 height 7
select select "Previous period"
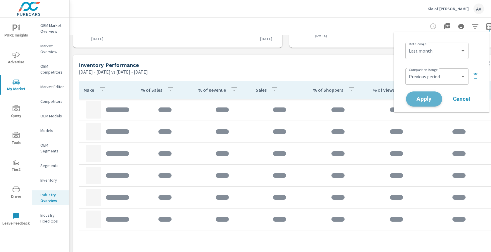
click at [424, 96] on span "Apply" at bounding box center [424, 99] width 24 height 6
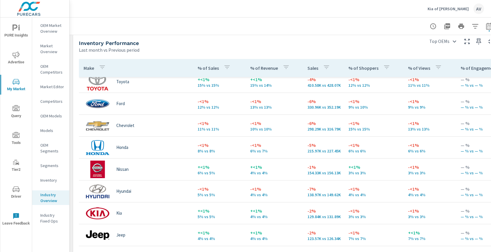
scroll to position [7, 0]
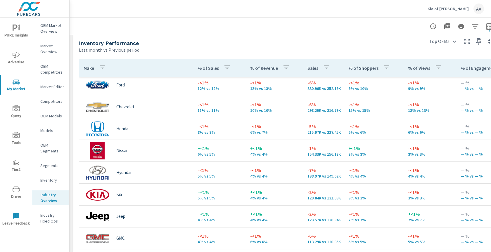
scroll to position [27, 0]
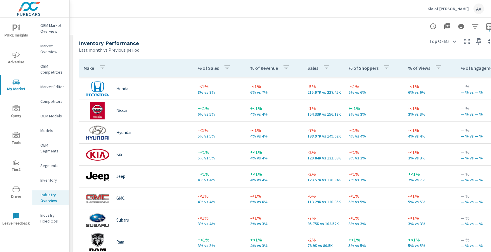
scroll to position [65, 0]
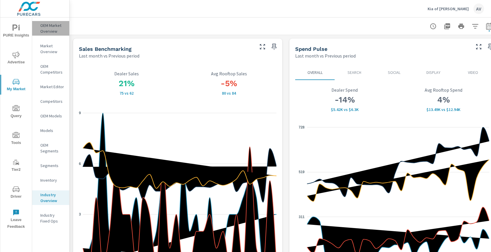
click at [51, 26] on p "OEM Market Overview" at bounding box center [52, 29] width 24 height 12
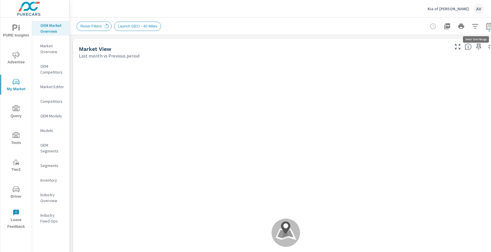
click at [490, 29] on icon "button" at bounding box center [489, 26] width 7 height 7
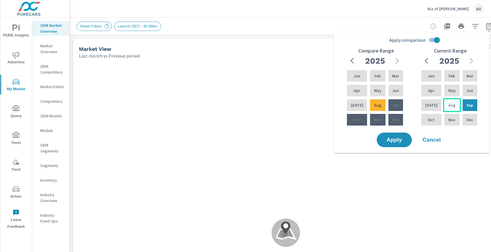
click at [445, 103] on div "Aug" at bounding box center [452, 105] width 18 height 14
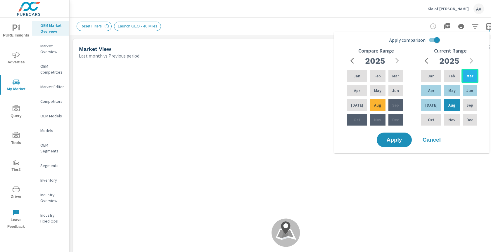
click at [473, 75] on div "Mar" at bounding box center [470, 76] width 17 height 14
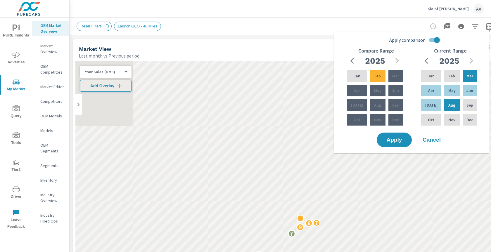
click at [352, 59] on icon "button" at bounding box center [353, 60] width 7 height 7
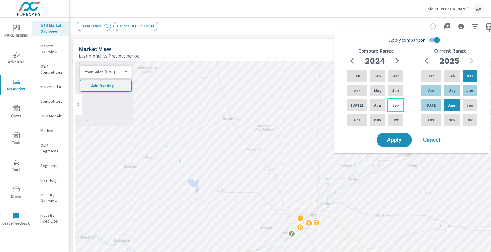
click at [399, 106] on div "Sep" at bounding box center [395, 105] width 17 height 14
click at [397, 107] on p "Sep" at bounding box center [395, 105] width 7 height 6
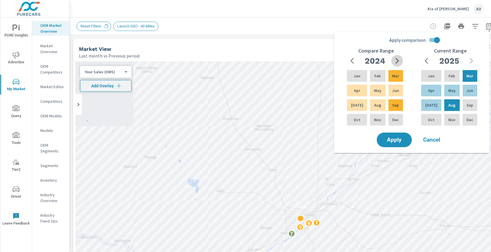
click at [396, 65] on button "button" at bounding box center [397, 61] width 12 height 12
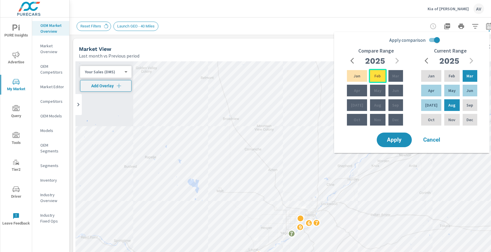
click at [376, 78] on p "Feb" at bounding box center [377, 76] width 6 height 6
click at [400, 142] on span "Apply" at bounding box center [394, 140] width 24 height 6
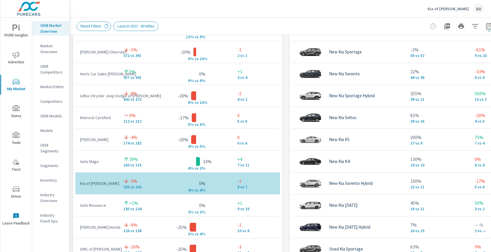
scroll to position [436, 0]
click at [287, 82] on div "Market View [DATE] - [DATE] vs [DATE] - [DATE] ← Move left → Move right ↑ Move …" at bounding box center [286, 99] width 433 height 1001
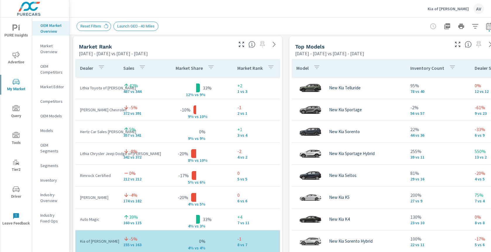
scroll to position [377, 0]
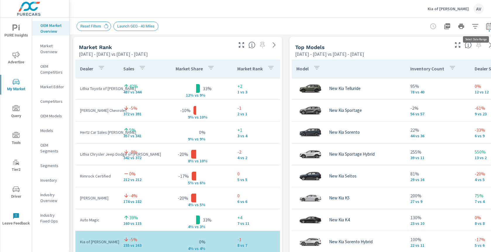
click at [488, 30] on icon "button" at bounding box center [489, 26] width 6 height 7
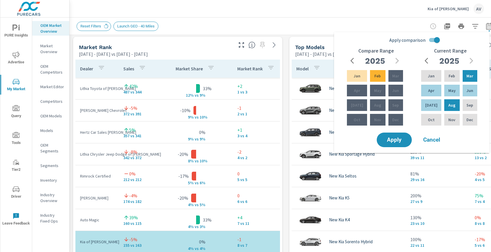
click at [352, 58] on icon "button" at bounding box center [353, 60] width 7 height 7
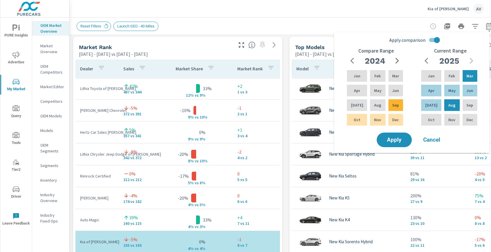
click at [396, 61] on icon "button" at bounding box center [397, 60] width 7 height 7
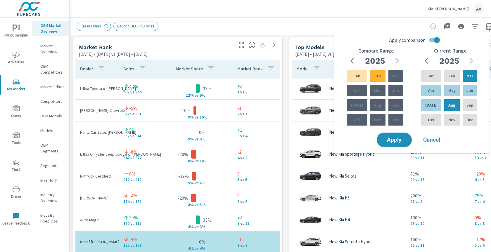
click at [284, 71] on div "Market View Mar 01, 2025 - Aug 31, 2025 vs Sep 01, 2024 - Feb 28, 2025 ← Move l…" at bounding box center [286, 158] width 433 height 1001
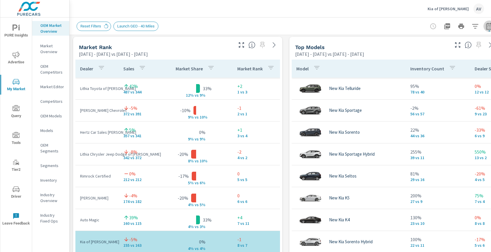
click at [488, 25] on icon "button" at bounding box center [489, 26] width 7 height 7
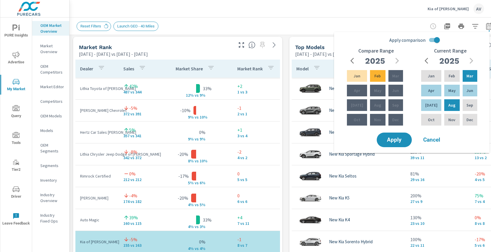
click at [283, 45] on div "Market View Mar 01, 2025 - Aug 31, 2025 vs Sep 01, 2024 - Feb 28, 2025 ← Move l…" at bounding box center [286, 158] width 433 height 1001
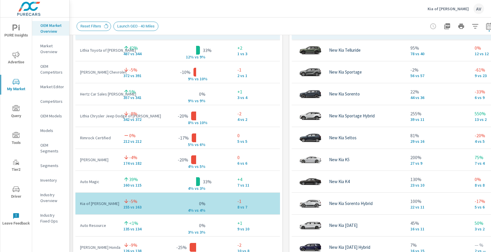
scroll to position [409, 0]
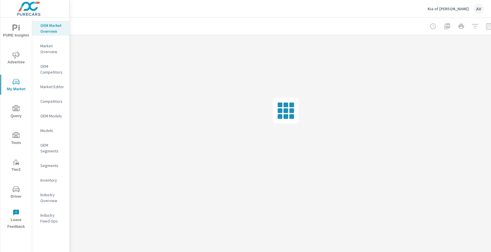
click at [47, 177] on div "Inventory" at bounding box center [50, 180] width 37 height 9
